Goal: Task Accomplishment & Management: Use online tool/utility

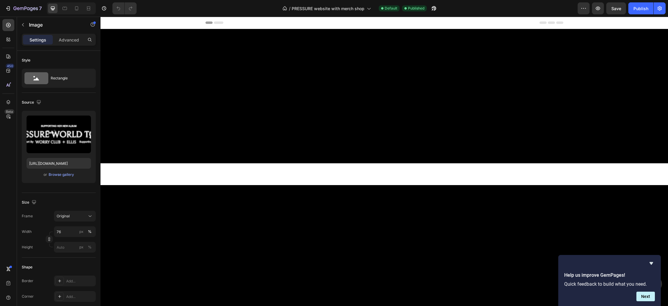
scroll to position [1724, 0]
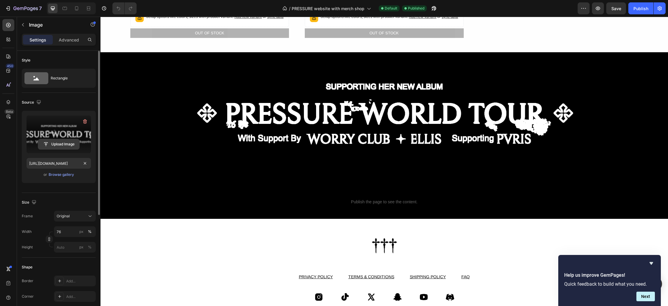
click at [61, 146] on input "file" at bounding box center [58, 144] width 41 height 10
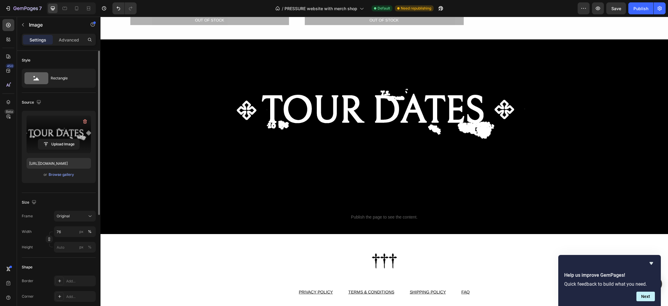
scroll to position [1759, 0]
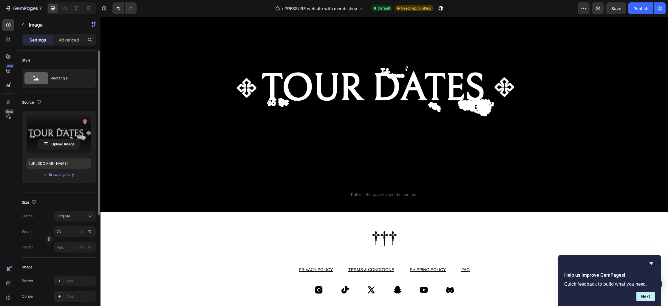
click at [344, 117] on img at bounding box center [384, 92] width 431 height 151
click at [53, 145] on input "file" at bounding box center [58, 144] width 41 height 10
type input "[URL][DOMAIN_NAME]"
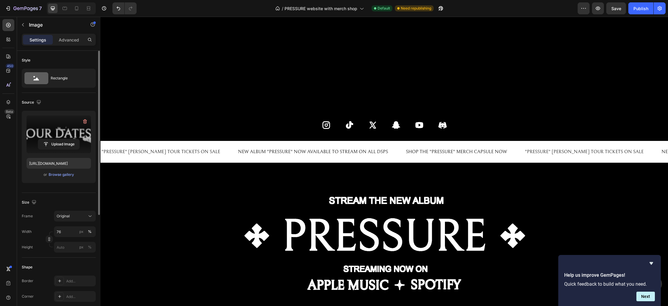
scroll to position [23, 0]
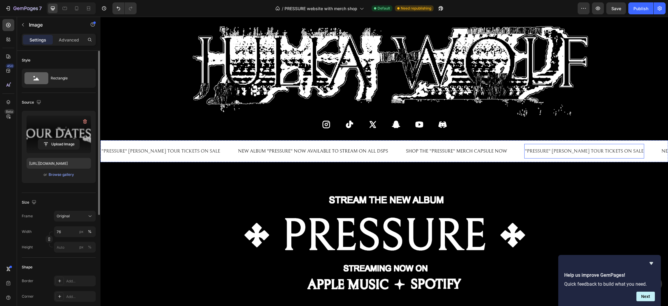
click at [534, 149] on p ""PRESSURE" [PERSON_NAME] TOUR TICKETS ON SALE" at bounding box center [584, 151] width 119 height 9
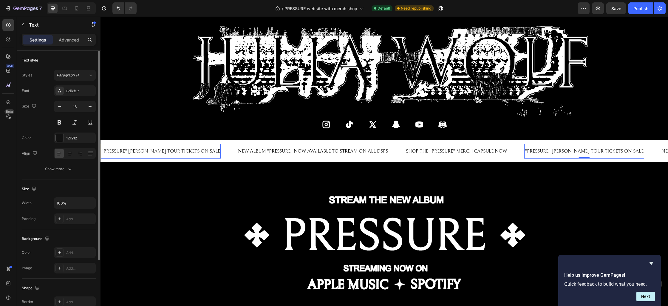
click at [535, 151] on p ""PRESSURE" [PERSON_NAME] TOUR TICKETS ON SALE" at bounding box center [584, 151] width 119 height 9
click at [527, 152] on p ""PRESSURE" [PERSON_NAME] TOUR TICKETS ON SALE" at bounding box center [584, 151] width 119 height 9
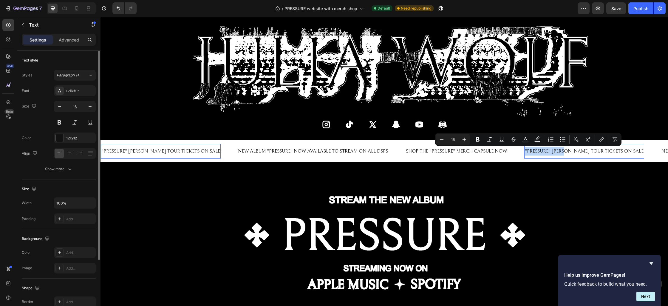
drag, startPoint x: 551, startPoint y: 151, endPoint x: 507, endPoint y: 152, distance: 43.6
click at [525, 152] on p ""PRESSURE" [PERSON_NAME] TOUR TICKETS ON SALE" at bounding box center [584, 151] width 119 height 9
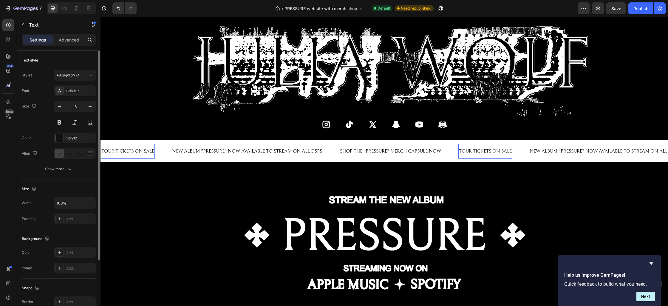
click at [512, 152] on p "TOUR TICKETS ON SALE" at bounding box center [485, 151] width 53 height 9
click at [412, 151] on p "SHOP THE "PRESSURE" MERCH CAPSULE NOW" at bounding box center [404, 151] width 101 height 9
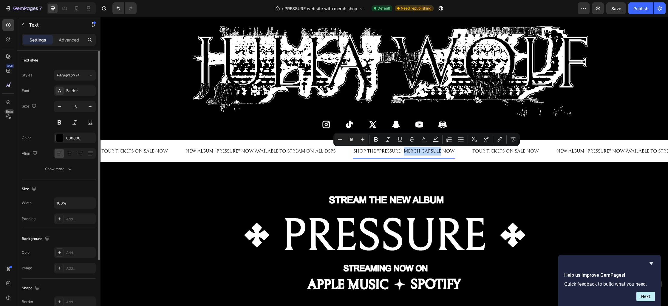
drag, startPoint x: 408, startPoint y: 152, endPoint x: 445, endPoint y: 152, distance: 37.0
click at [445, 152] on p "SHOP THE "PRESSURE" MERCH CAPSULE NOW" at bounding box center [404, 151] width 101 height 9
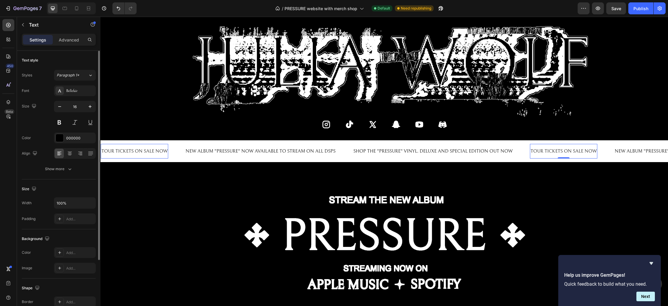
click at [566, 151] on p "TOUR TICKETS ON SALE NOW" at bounding box center [564, 151] width 66 height 9
click at [571, 152] on p "TOUR TICKETS ON SALE NOW" at bounding box center [564, 151] width 66 height 9
click at [309, 151] on p "NEW ALBUM "PRESSURE" NOW AVAILABLE TO STREAM ON ALL DSPS" at bounding box center [318, 151] width 150 height 9
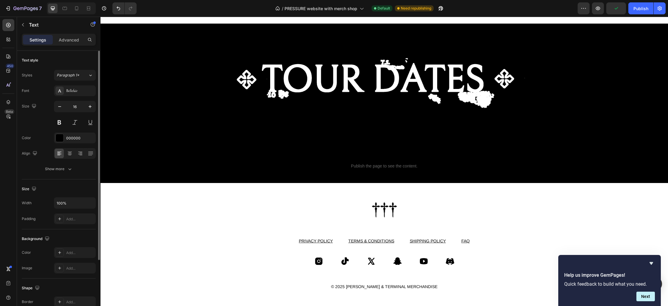
scroll to position [1752, 0]
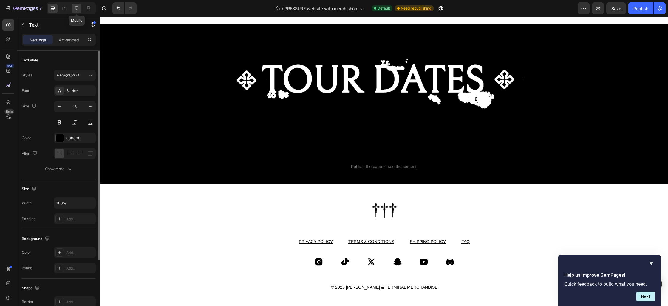
click at [77, 9] on icon at bounding box center [76, 9] width 1 height 1
type input "14"
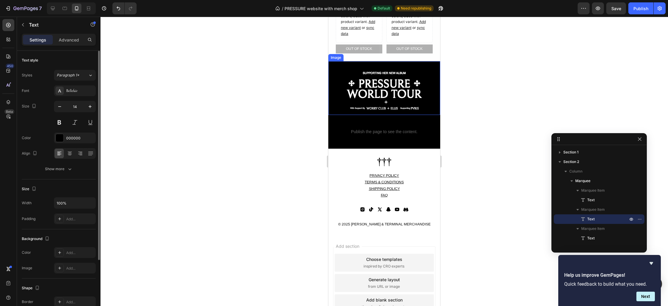
click at [388, 69] on img at bounding box center [384, 91] width 85 height 48
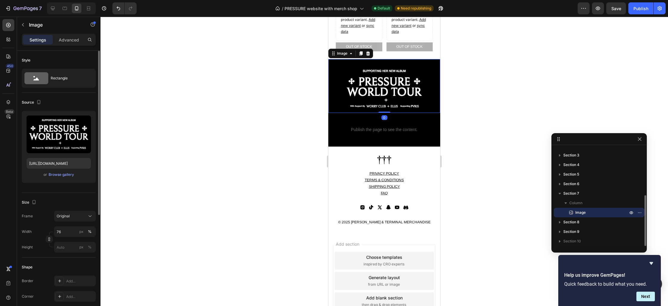
scroll to position [1573, 0]
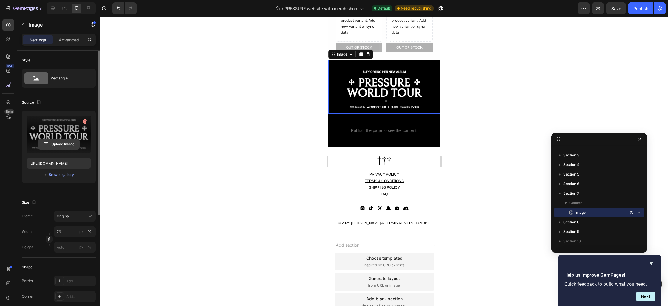
click at [61, 142] on input "file" at bounding box center [58, 144] width 41 height 10
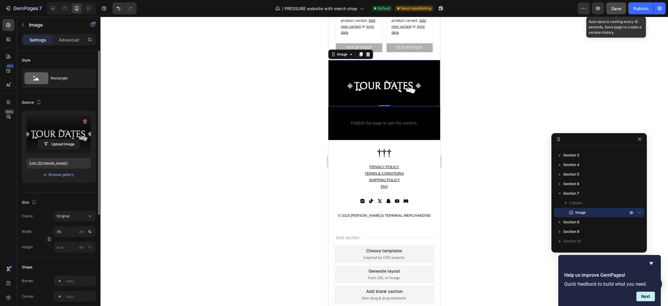
click at [619, 9] on span "Save" at bounding box center [617, 8] width 10 height 5
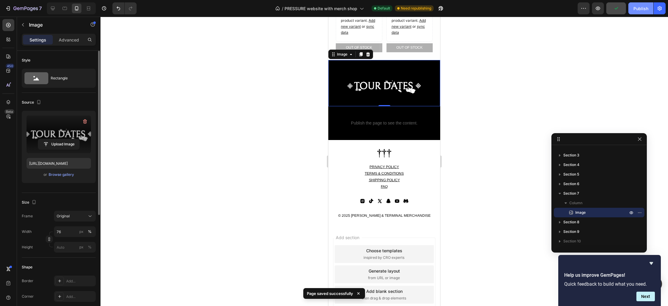
click at [638, 10] on div "Publish" at bounding box center [641, 8] width 15 height 6
drag, startPoint x: 66, startPoint y: 8, endPoint x: 99, endPoint y: 26, distance: 38.0
click at [66, 8] on icon at bounding box center [65, 8] width 6 height 6
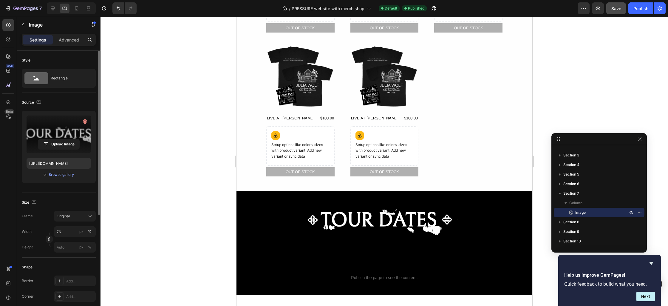
scroll to position [1109, 0]
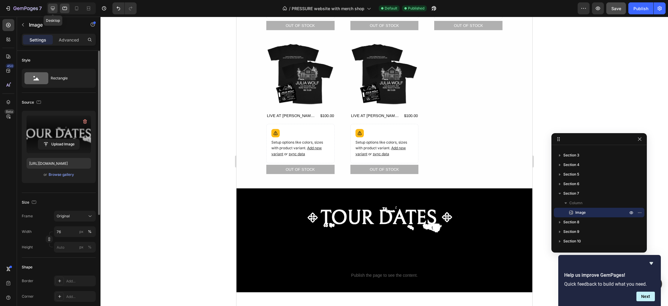
click at [55, 9] on icon at bounding box center [53, 9] width 4 height 4
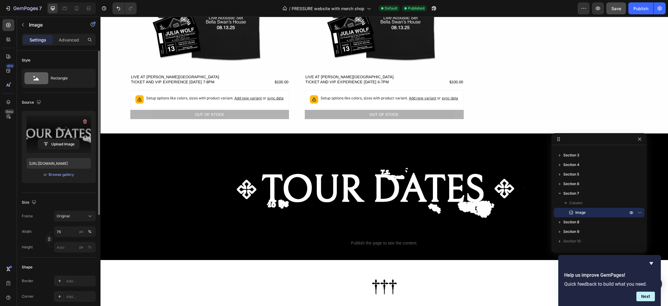
scroll to position [1528, 0]
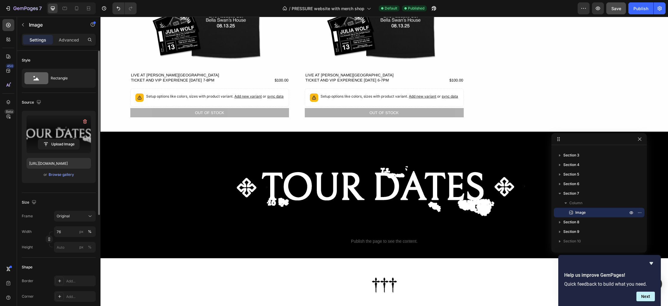
click at [319, 215] on img at bounding box center [384, 190] width 431 height 116
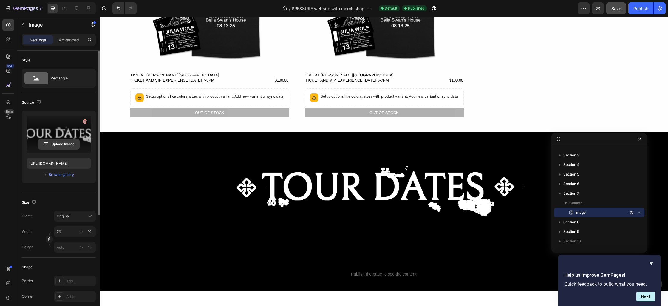
click at [56, 143] on input "file" at bounding box center [58, 144] width 41 height 10
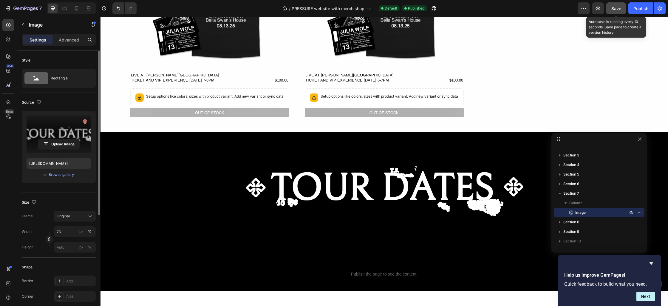
click at [619, 7] on span "Save" at bounding box center [617, 8] width 10 height 5
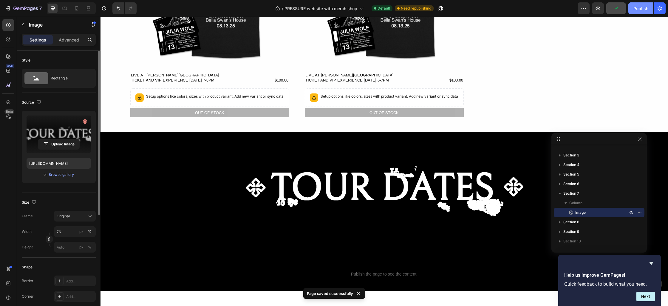
click at [641, 8] on div "Publish" at bounding box center [641, 8] width 15 height 6
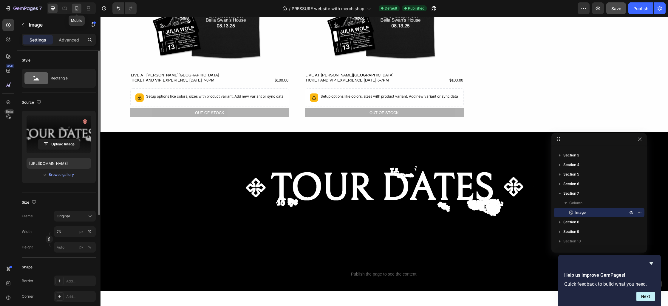
click at [79, 9] on icon at bounding box center [77, 8] width 6 height 6
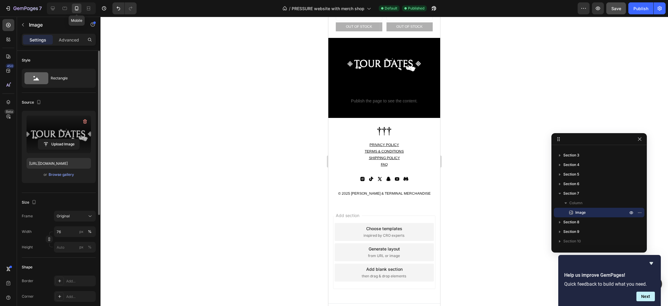
scroll to position [1465, 0]
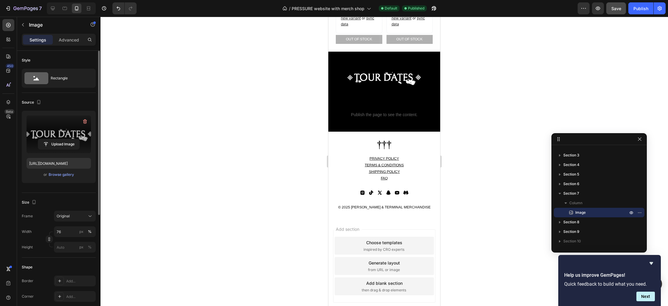
click at [59, 135] on label at bounding box center [59, 134] width 64 height 38
click at [59, 139] on input "file" at bounding box center [58, 144] width 41 height 10
type input "[URL][DOMAIN_NAME]"
click at [616, 9] on span "Save" at bounding box center [617, 8] width 10 height 5
click at [636, 7] on div "Publish" at bounding box center [641, 8] width 15 height 6
